Goal: Use online tool/utility: Utilize a website feature to perform a specific function

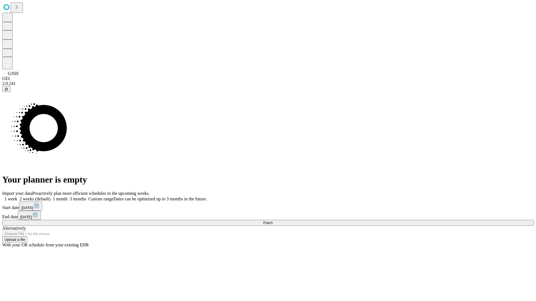
click at [272, 221] on span "Fetch" at bounding box center [267, 223] width 9 height 4
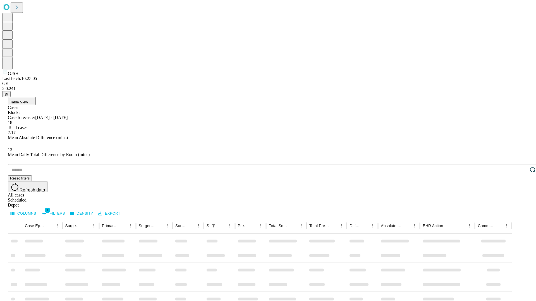
click at [28, 100] on span "Table View" at bounding box center [19, 102] width 18 height 4
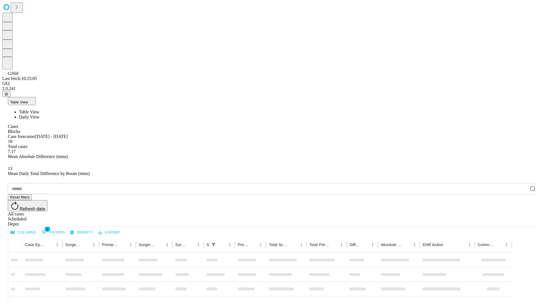
click at [39, 115] on span "Daily View" at bounding box center [29, 117] width 20 height 5
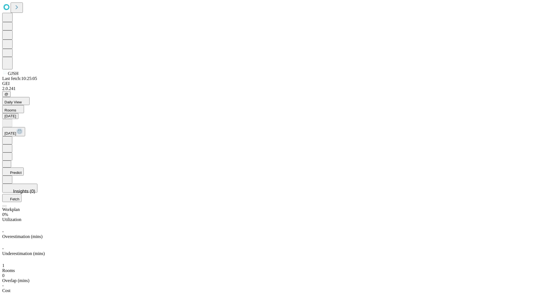
click at [24, 168] on button "Predict" at bounding box center [12, 172] width 21 height 8
